Goal: Find specific page/section

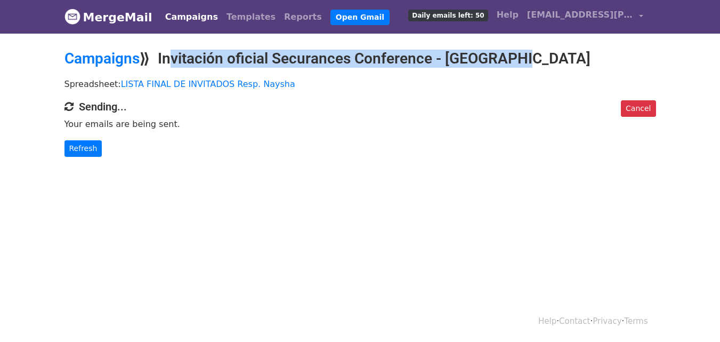
click at [333, 55] on h2 "Campaigns ⟫ Invitación oficial Securances Conference - [GEOGRAPHIC_DATA]" at bounding box center [361, 59] width 592 height 18
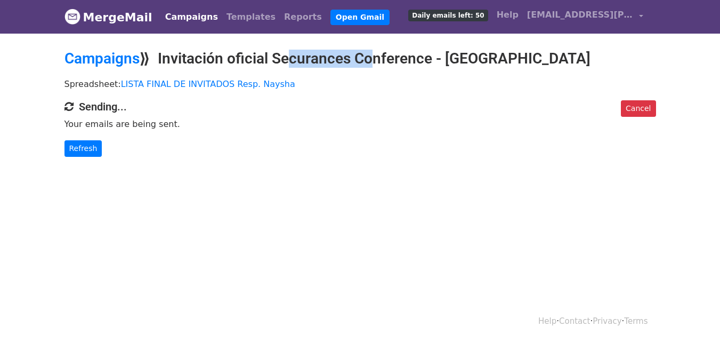
click at [333, 55] on h2 "Campaigns ⟫ Invitación oficial Securances Conference - [GEOGRAPHIC_DATA]" at bounding box center [361, 59] width 592 height 18
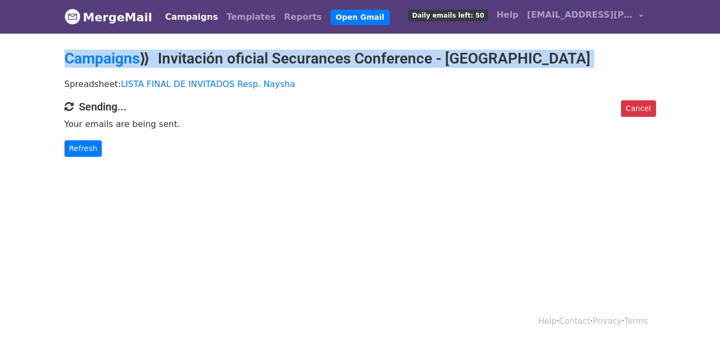
click at [333, 55] on h2 "Campaigns ⟫ Invitación oficial Securances Conference - [GEOGRAPHIC_DATA]" at bounding box center [361, 59] width 592 height 18
click at [175, 59] on h2 "Campaigns ⟫ Invitación oficial Securances Conference - [GEOGRAPHIC_DATA]" at bounding box center [361, 59] width 592 height 18
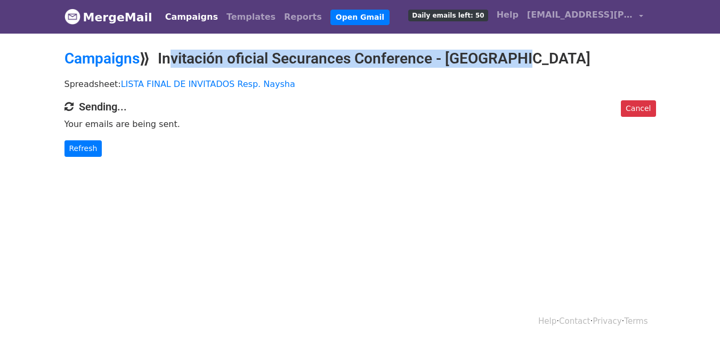
drag, startPoint x: 164, startPoint y: 54, endPoint x: 516, endPoint y: 59, distance: 352.5
click at [516, 59] on h2 "Campaigns ⟫ Invitación oficial Securances Conference - [GEOGRAPHIC_DATA]" at bounding box center [361, 59] width 592 height 18
copy h2 "Invitación oficial Securances Conference - [GEOGRAPHIC_DATA]"
